Goal: Transaction & Acquisition: Purchase product/service

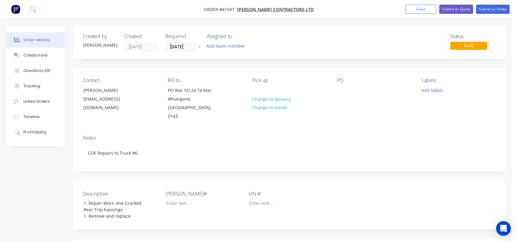
scroll to position [106, 0]
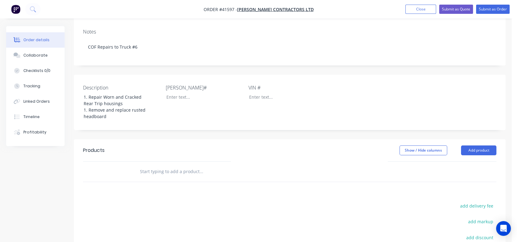
click at [140, 165] on input "text" at bounding box center [201, 171] width 123 height 12
click at [140, 165] on input "l" at bounding box center [201, 171] width 123 height 12
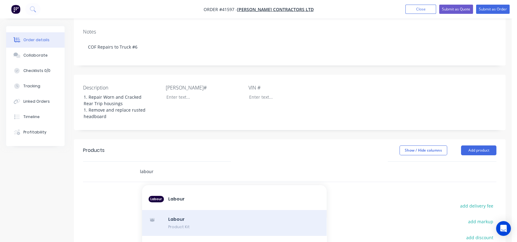
type input "labour"
click at [174, 212] on div "Labour Product Kit" at bounding box center [234, 223] width 185 height 26
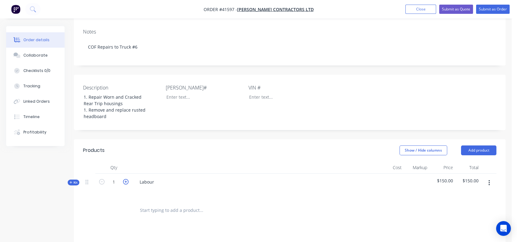
click at [127, 179] on icon "button" at bounding box center [126, 182] width 6 height 6
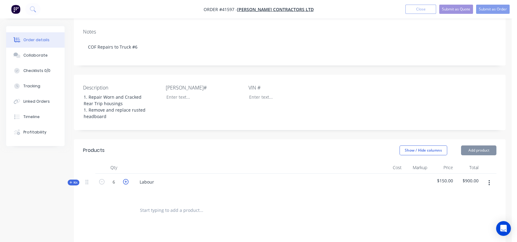
click at [127, 179] on icon "button" at bounding box center [126, 182] width 6 height 6
type input "7"
click at [495, 5] on button "Submit as Order" at bounding box center [493, 9] width 34 height 9
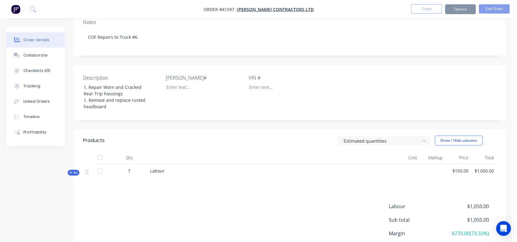
scroll to position [0, 0]
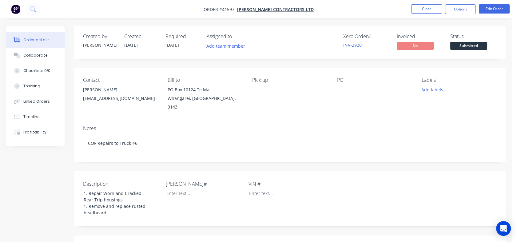
click at [237, 89] on div "PO Box 10124 Te Mai" at bounding box center [205, 90] width 75 height 9
click at [424, 12] on button "Close" at bounding box center [426, 8] width 31 height 9
